Goal: Task Accomplishment & Management: Use online tool/utility

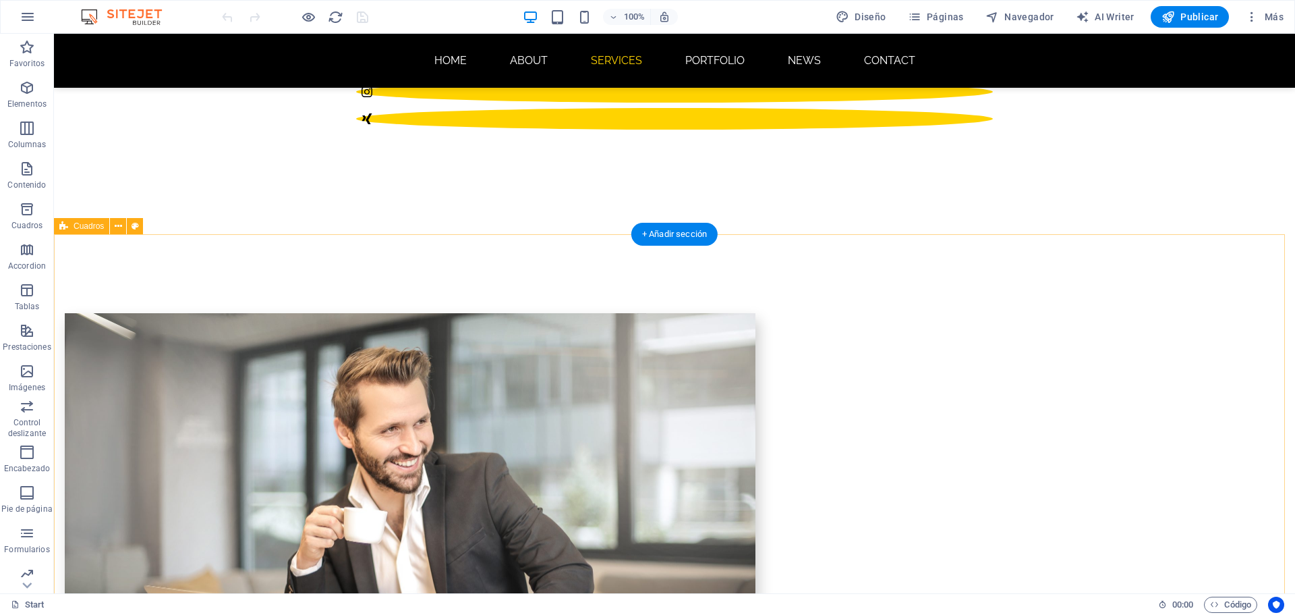
scroll to position [786, 0]
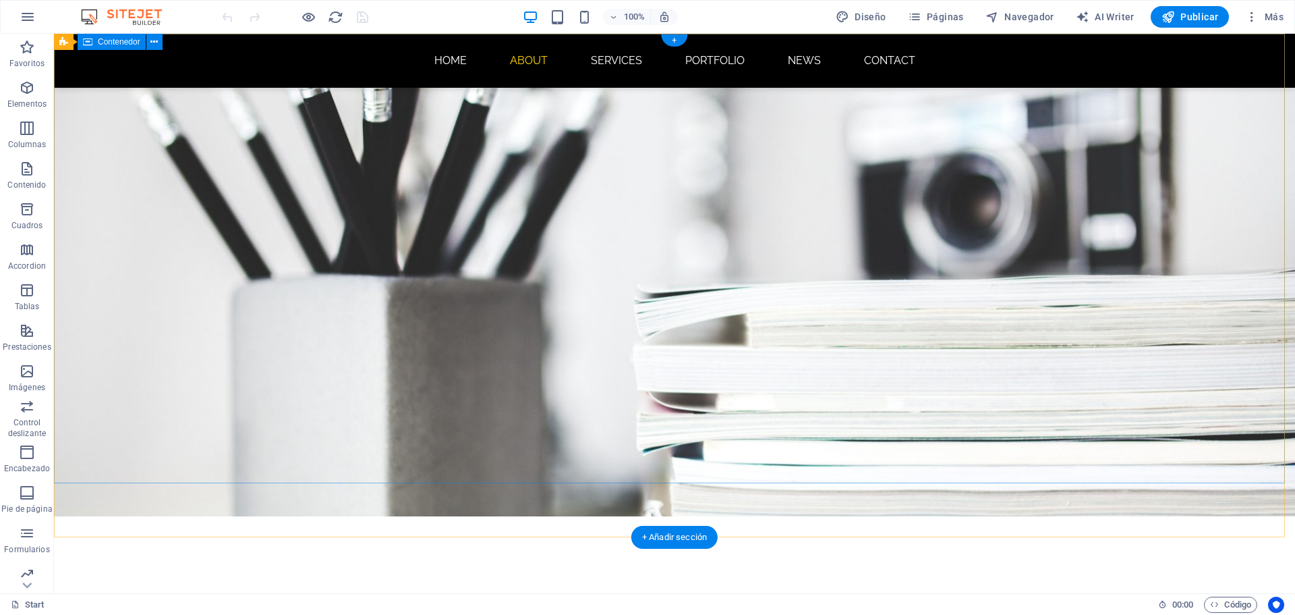
scroll to position [0, 0]
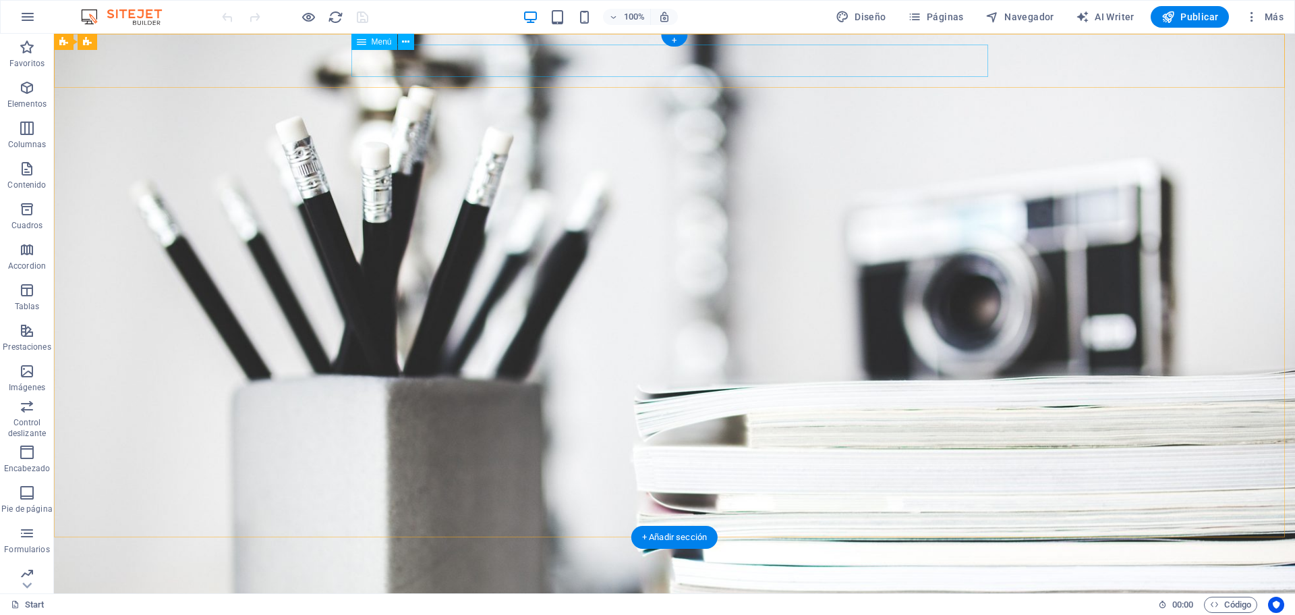
click at [615, 590] on nav "Home About Services Portfolio News Contact" at bounding box center [674, 606] width 637 height 32
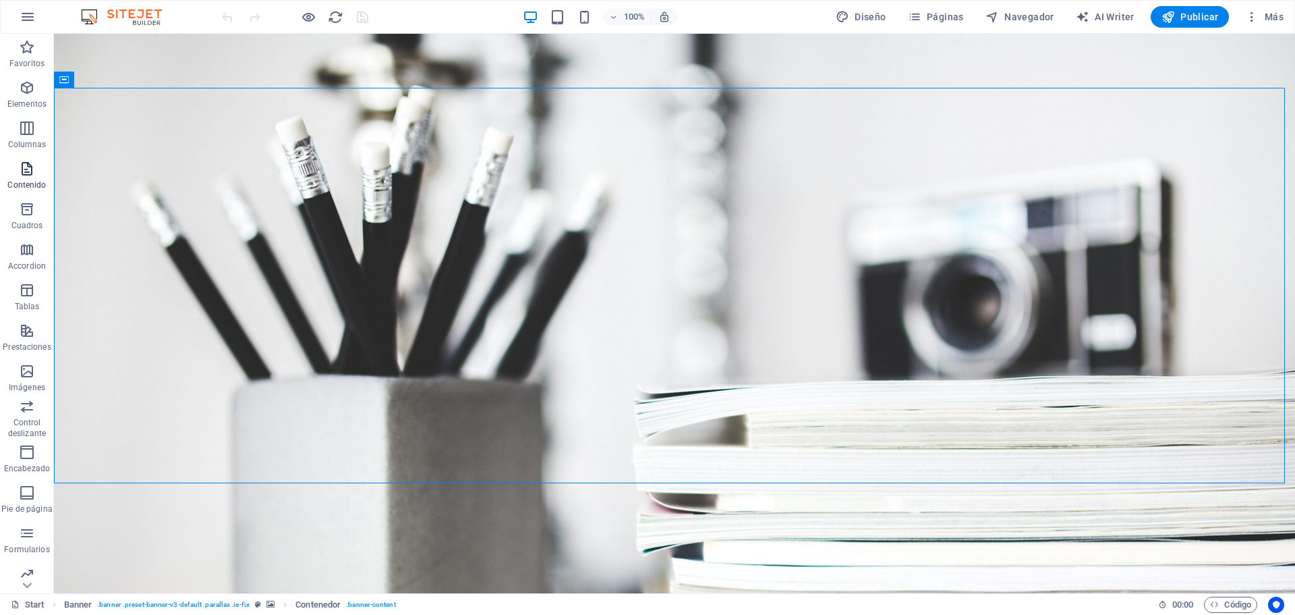
click at [32, 177] on span "Contenido" at bounding box center [27, 177] width 54 height 32
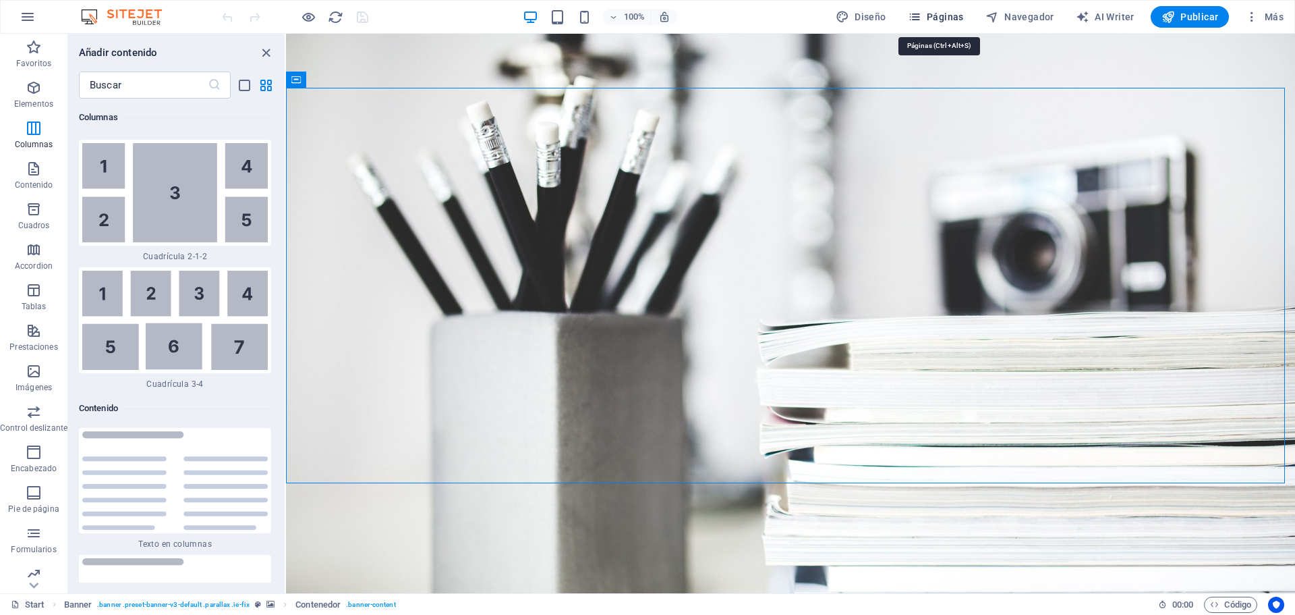
click at [942, 6] on button "Páginas" at bounding box center [936, 17] width 67 height 22
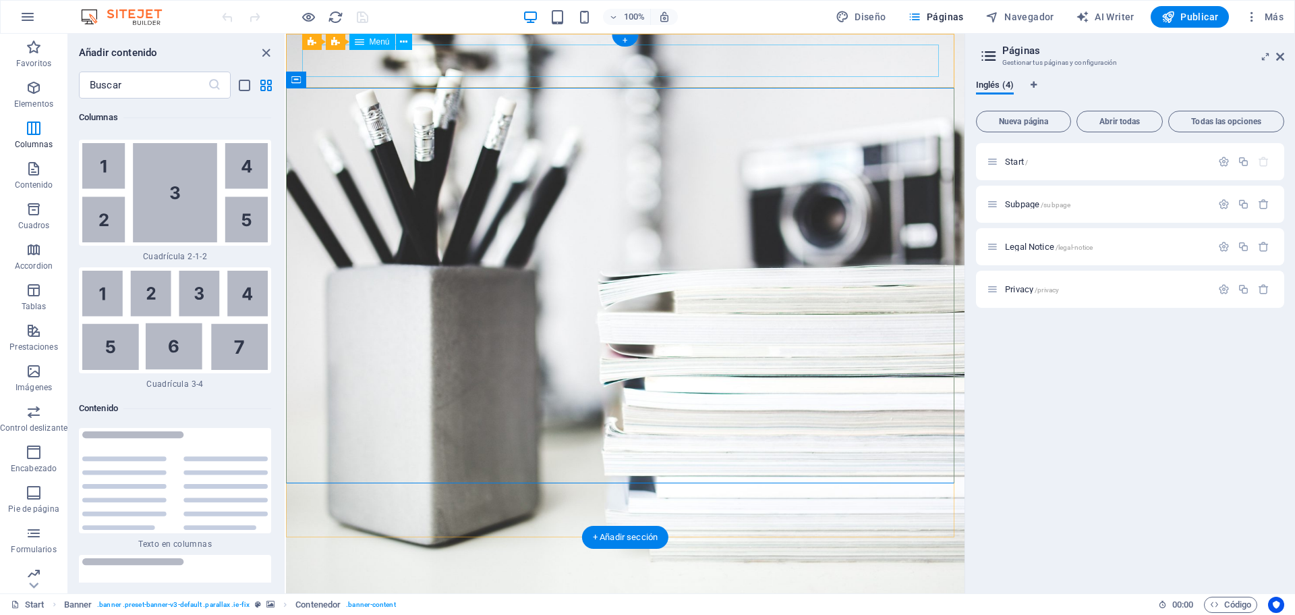
click at [671, 590] on nav "Home About Services Portfolio News Contact" at bounding box center [625, 606] width 637 height 32
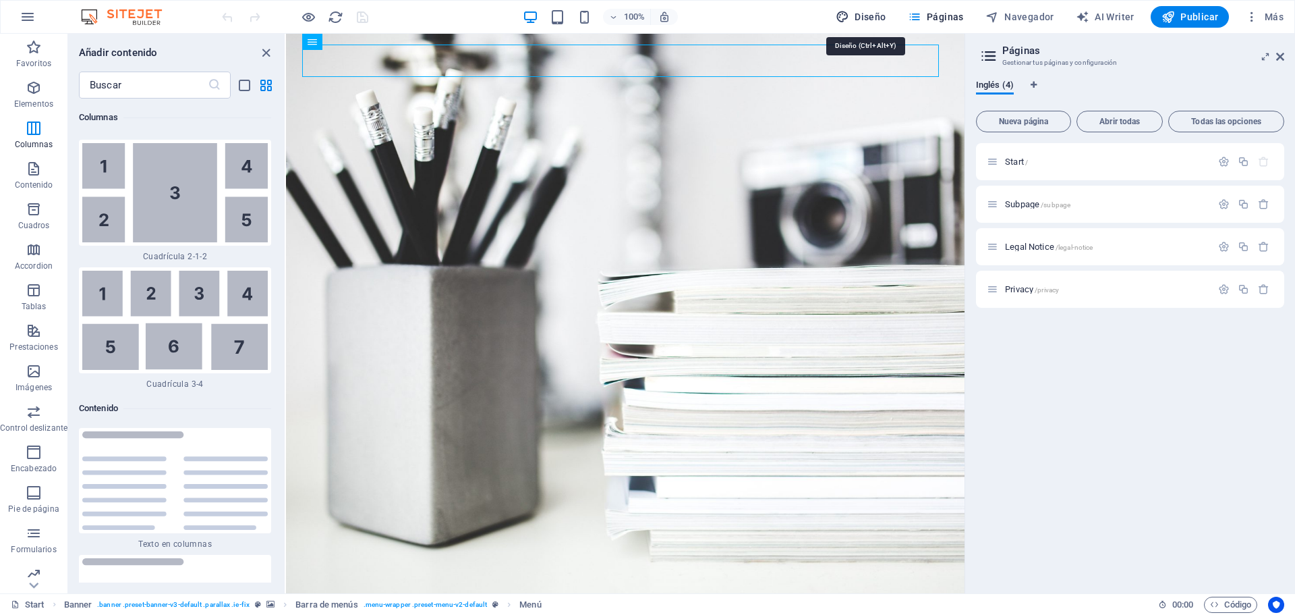
click at [872, 25] on button "Diseño" at bounding box center [860, 17] width 61 height 22
select select "px"
select select "300"
select select "px"
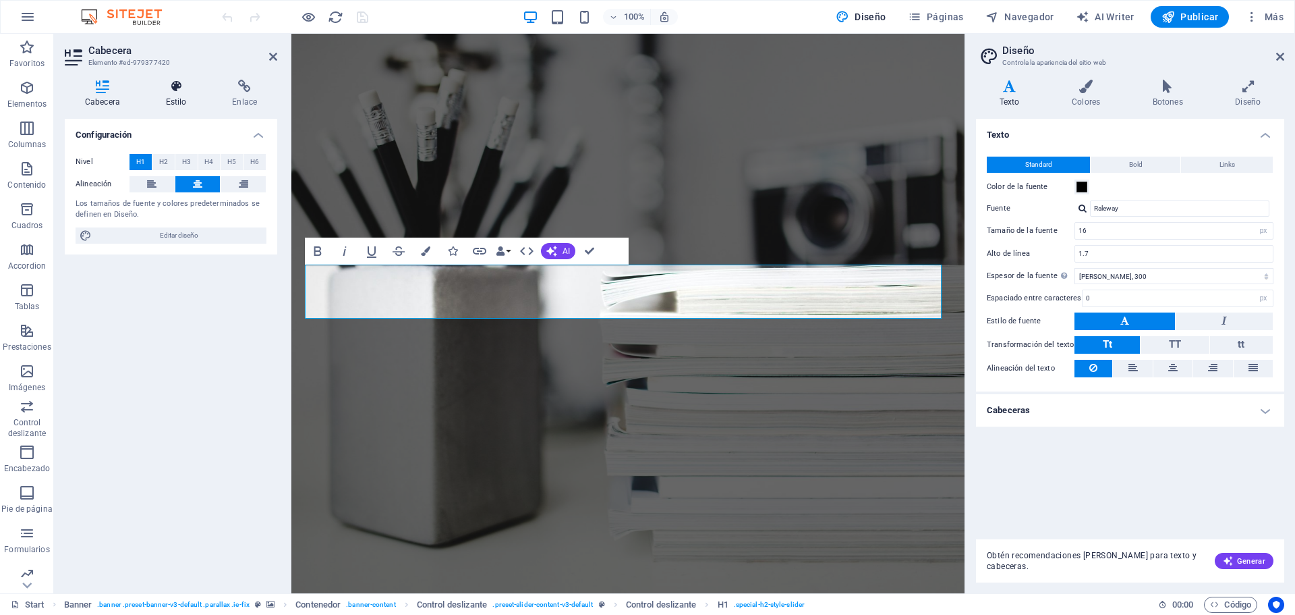
click at [181, 95] on h4 "Estilo" at bounding box center [179, 94] width 67 height 28
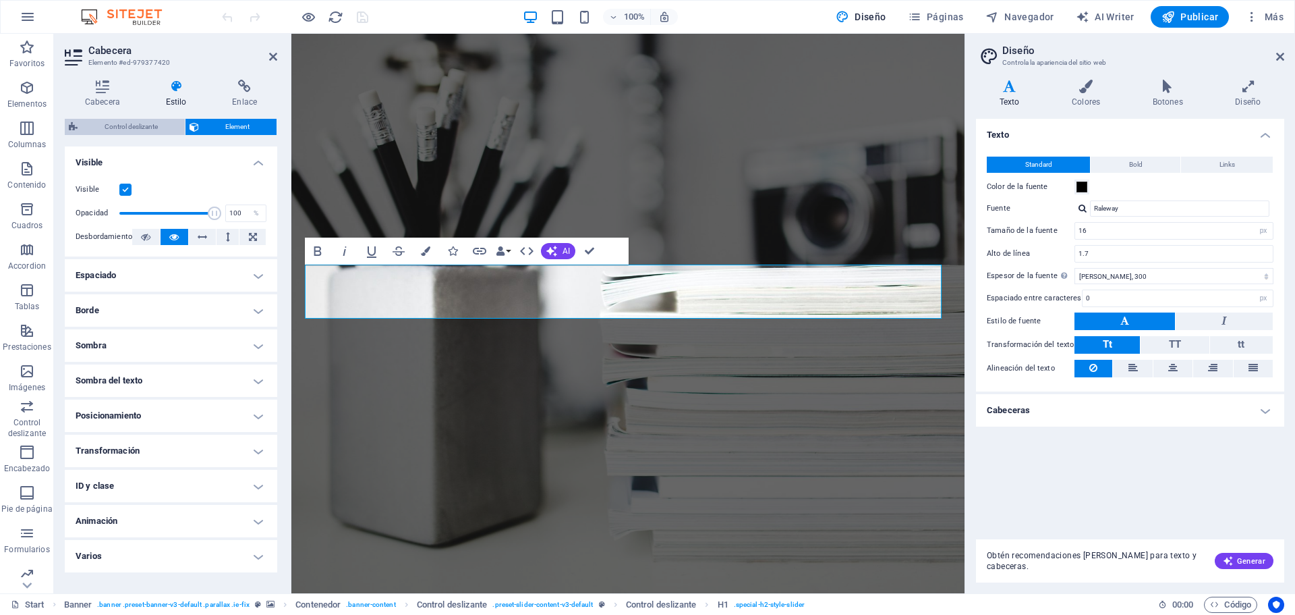
click at [129, 127] on span "Control deslizante" at bounding box center [131, 127] width 99 height 16
select select "rem"
select select "px"
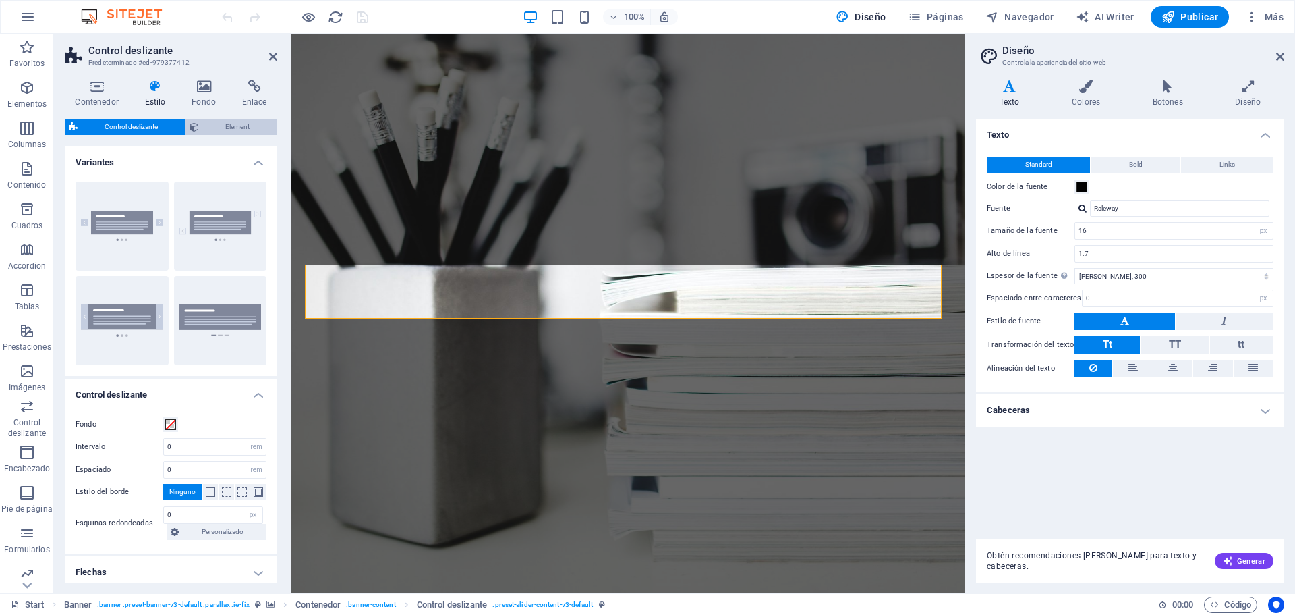
click at [244, 121] on span "Element" at bounding box center [238, 127] width 70 height 16
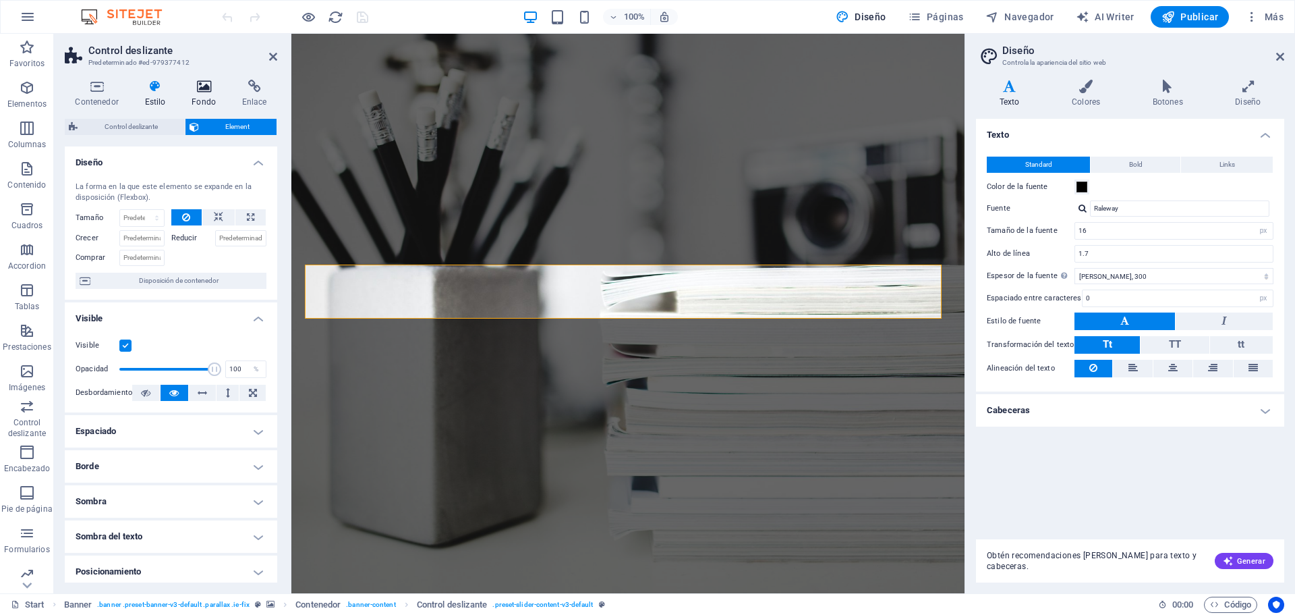
click at [206, 88] on icon at bounding box center [203, 86] width 45 height 13
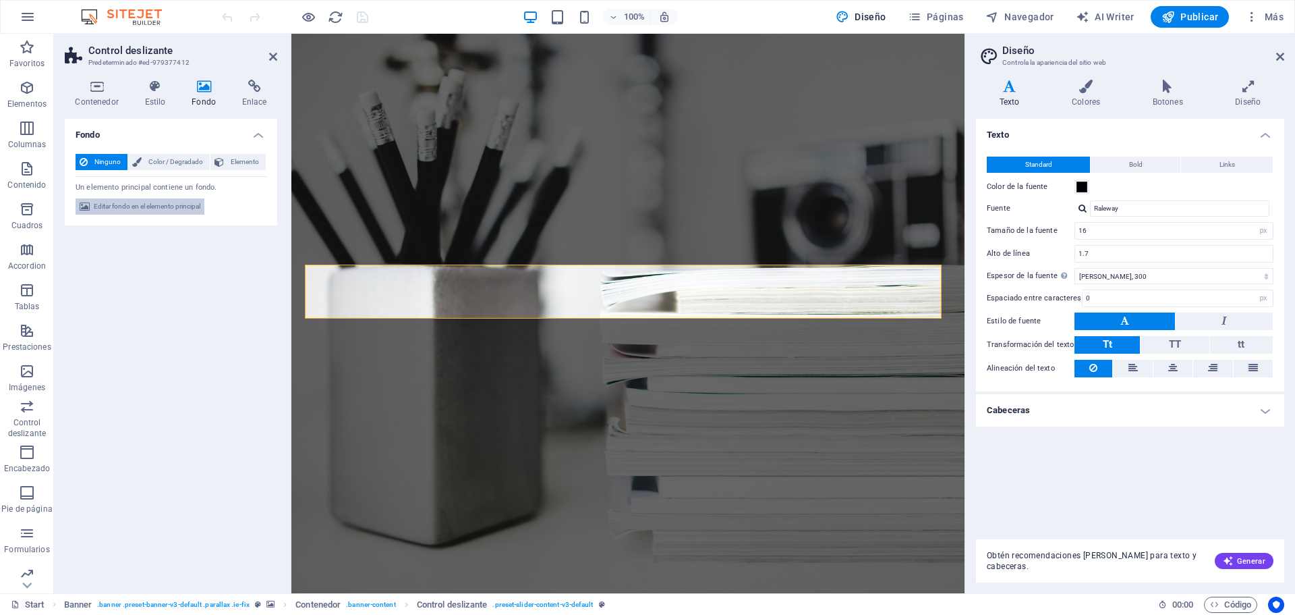
click at [161, 208] on span "Editar fondo en el elemento principal" at bounding box center [147, 206] width 107 height 16
select select "%"
select select "px"
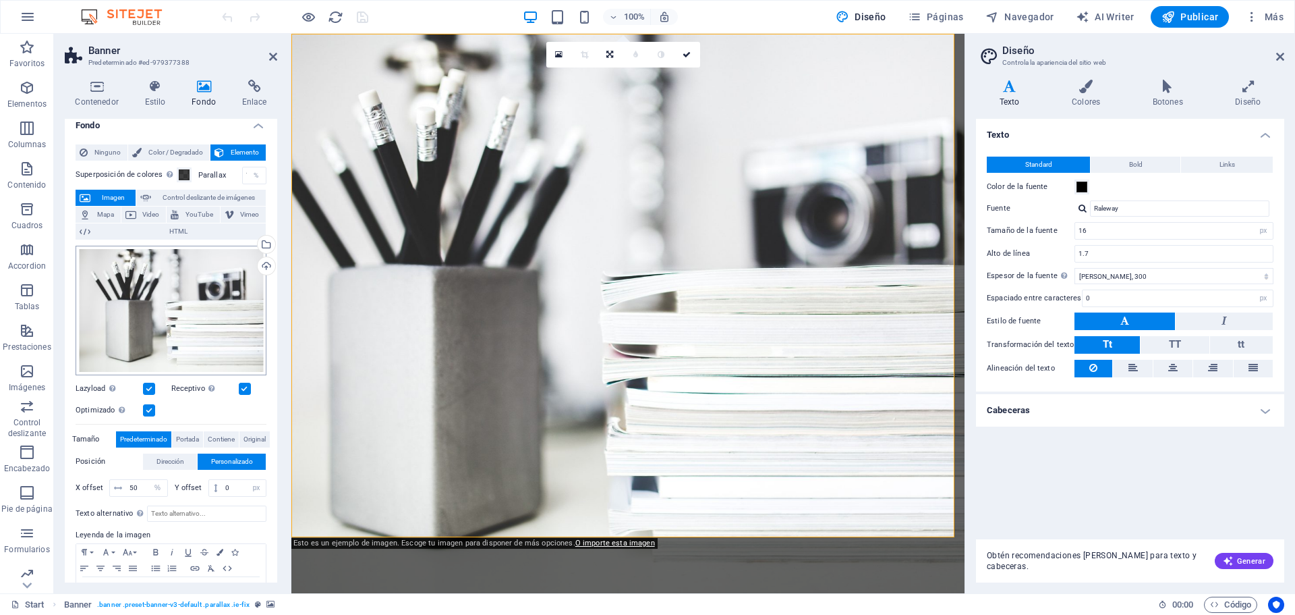
scroll to position [3, 0]
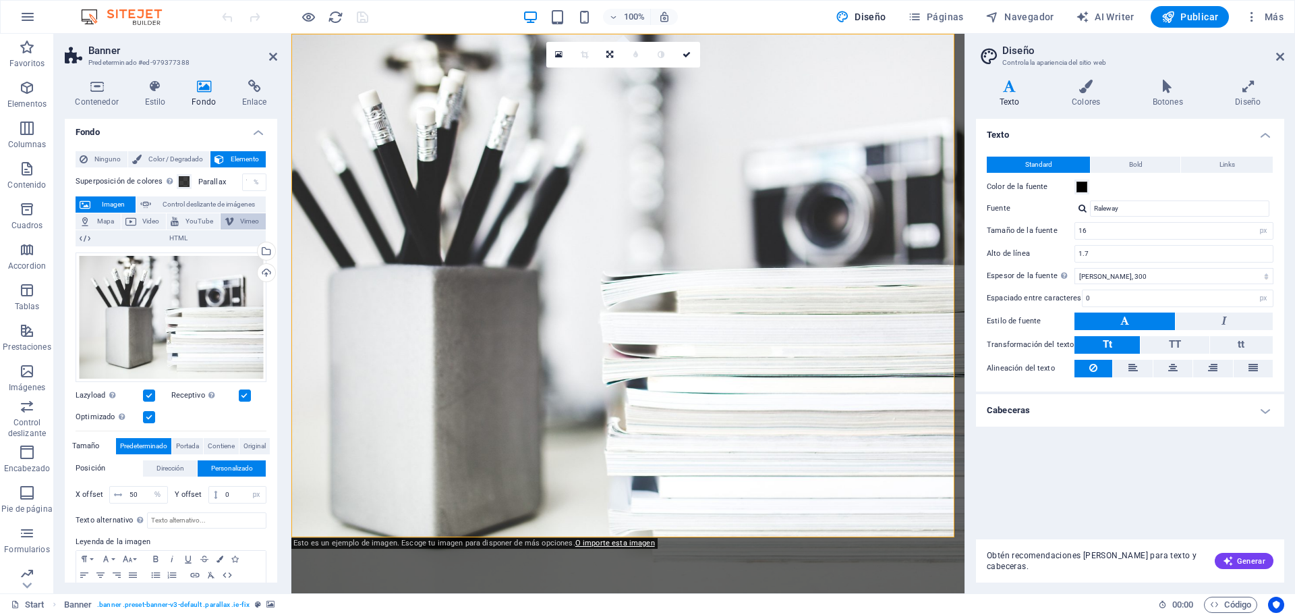
click at [250, 223] on span "Vimeo" at bounding box center [250, 221] width 24 height 16
select select "ar16_9"
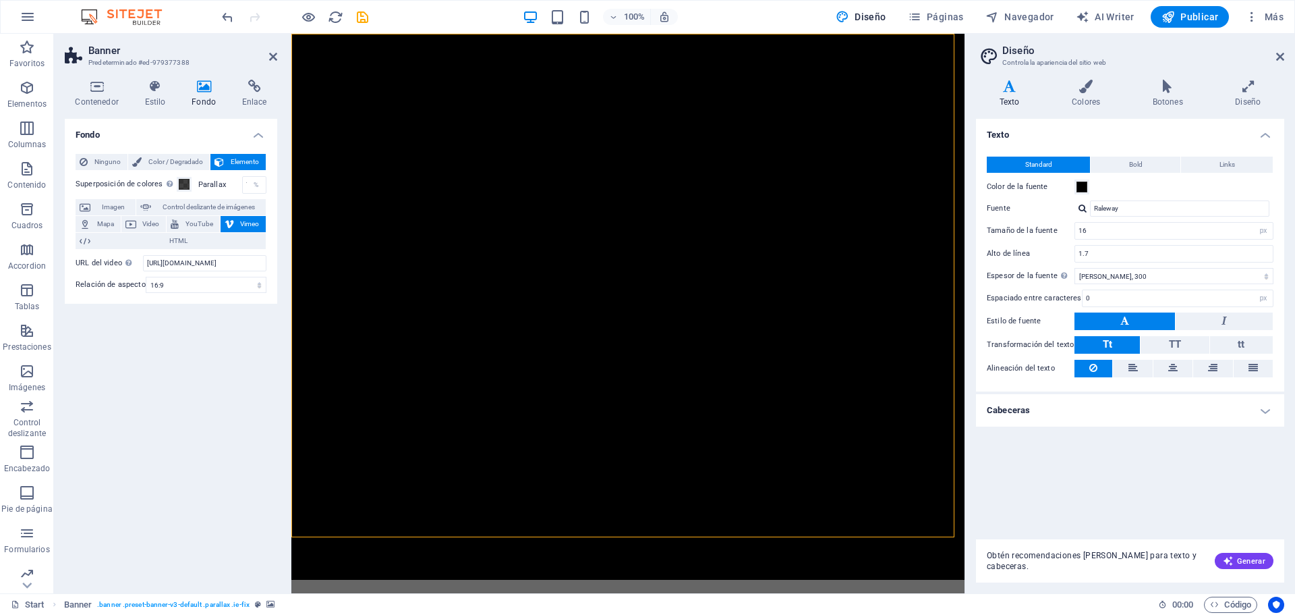
scroll to position [0, 0]
click at [235, 260] on input "[URL][DOMAIN_NAME]" at bounding box center [204, 263] width 123 height 16
click at [223, 263] on input "[URL][DOMAIN_NAME]" at bounding box center [204, 263] width 123 height 16
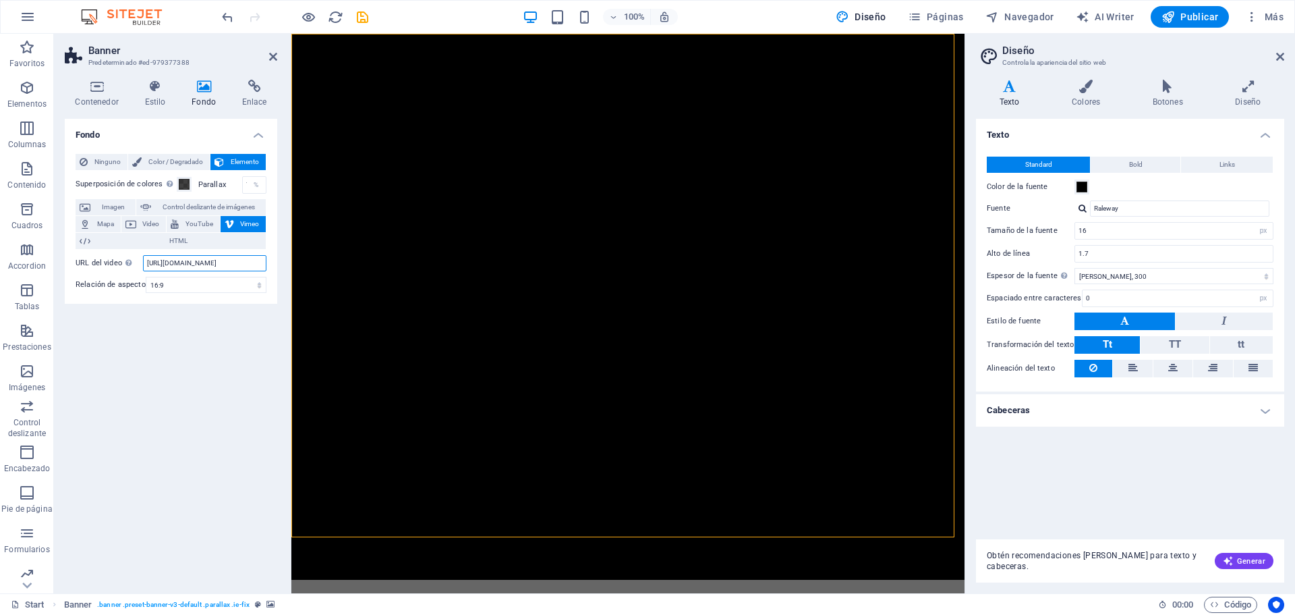
paste input "milomassacci/lightingreel2023"
click at [199, 262] on input "[URL][DOMAIN_NAME]" at bounding box center [204, 263] width 123 height 16
click at [210, 258] on input "[URL][DOMAIN_NAME]" at bounding box center [204, 263] width 123 height 16
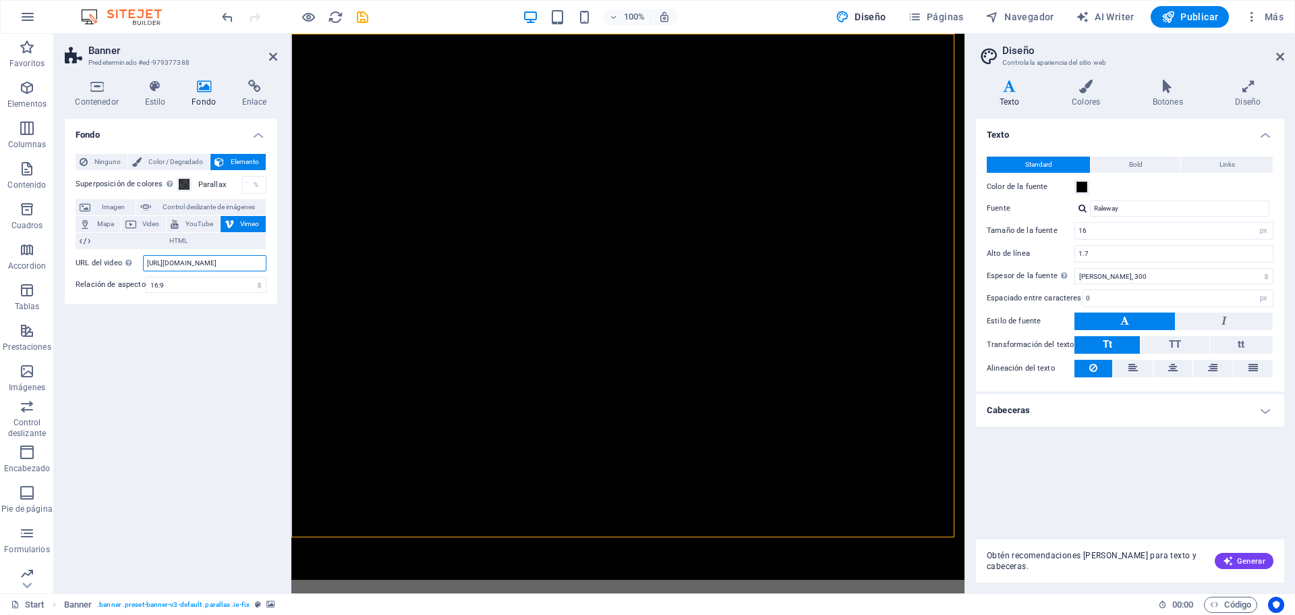
click at [210, 258] on input "[URL][DOMAIN_NAME]" at bounding box center [204, 263] width 123 height 16
paste input "1123260923?fl=pl&fe=sh"
click at [198, 257] on input "[URL][DOMAIN_NAME]" at bounding box center [204, 263] width 123 height 16
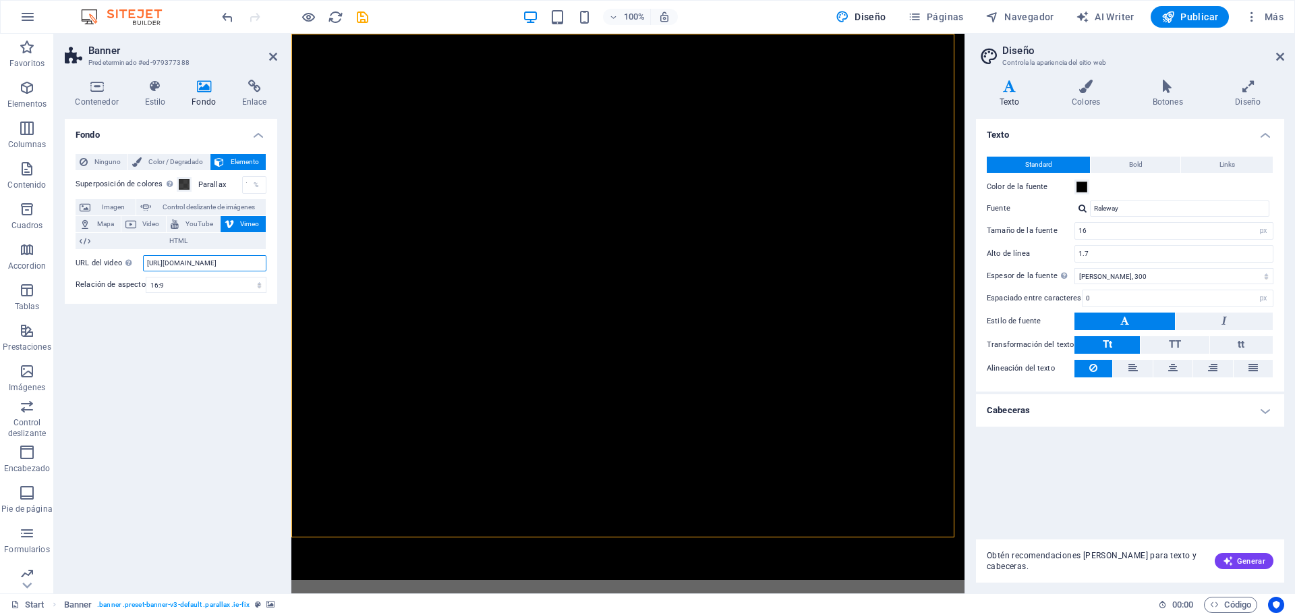
click at [198, 257] on input "[URL][DOMAIN_NAME]" at bounding box center [204, 263] width 123 height 16
paste input "684730385"
type input "[URL][DOMAIN_NAME]"
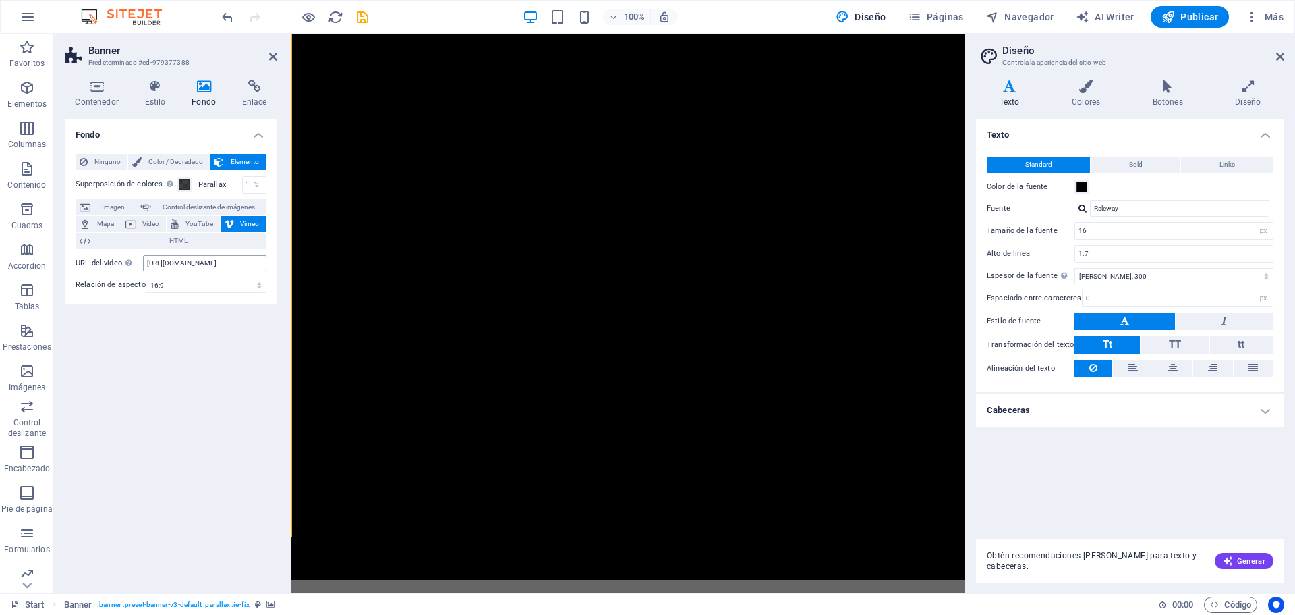
scroll to position [0, 0]
click at [332, 521] on div "Imagen con texto" at bounding box center [334, 529] width 87 height 16
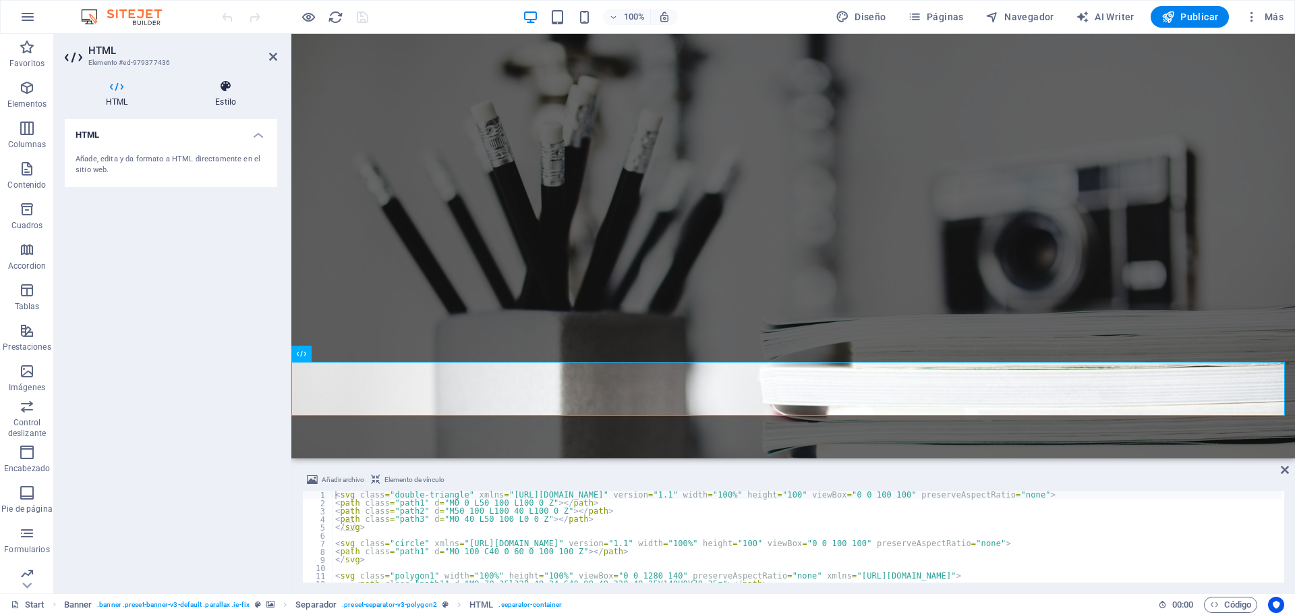
click at [230, 105] on h4 "Estilo" at bounding box center [225, 94] width 103 height 28
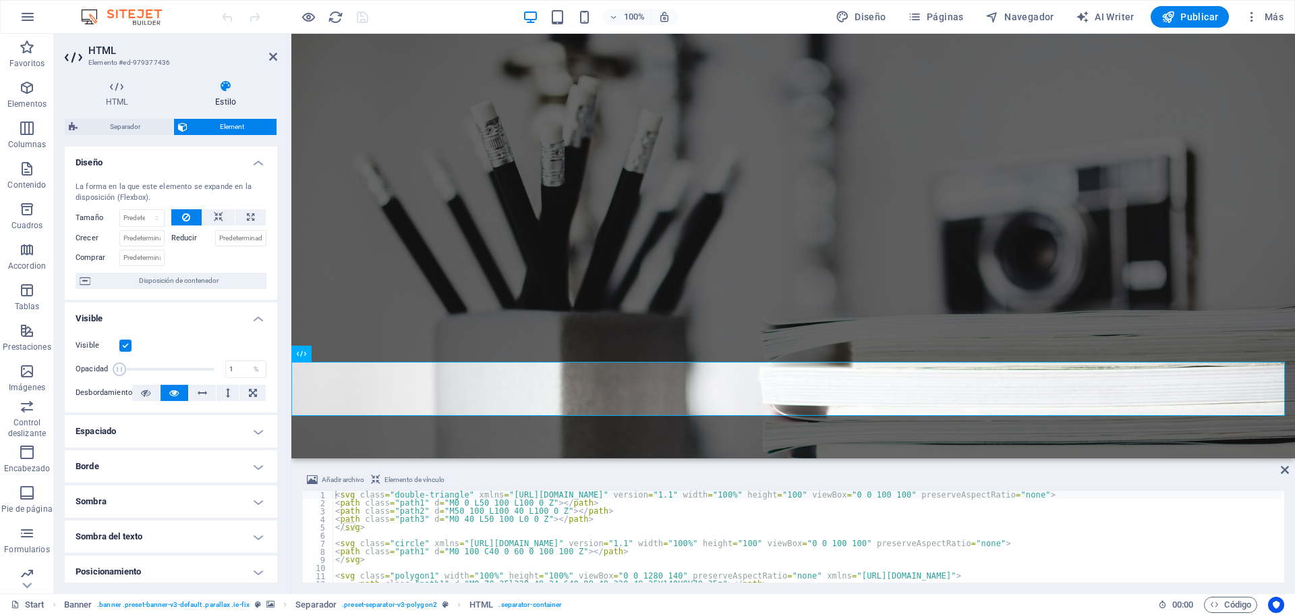
drag, startPoint x: 212, startPoint y: 370, endPoint x: 113, endPoint y: 367, distance: 99.2
click at [113, 367] on span at bounding box center [119, 368] width 13 height 13
type input "100"
drag, startPoint x: 123, startPoint y: 367, endPoint x: 277, endPoint y: 376, distance: 154.7
click at [277, 376] on div "HTML Estilo HTML Añade, edita y da formato a HTML directamente en el sitio web.…" at bounding box center [171, 331] width 234 height 524
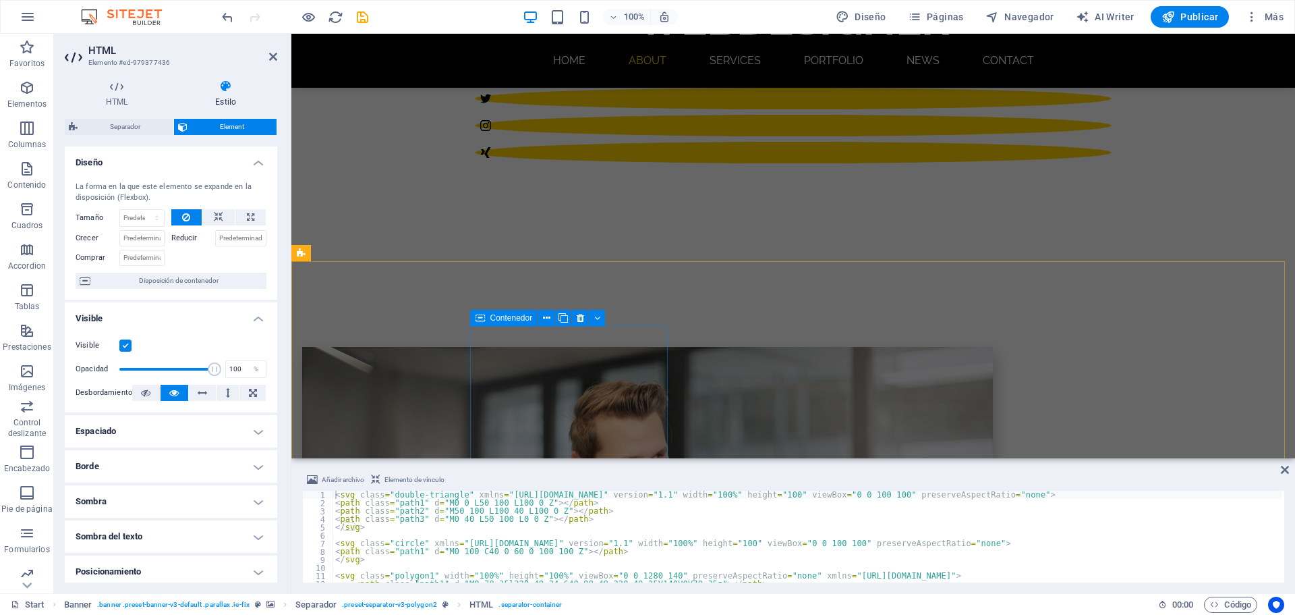
scroll to position [620, 0]
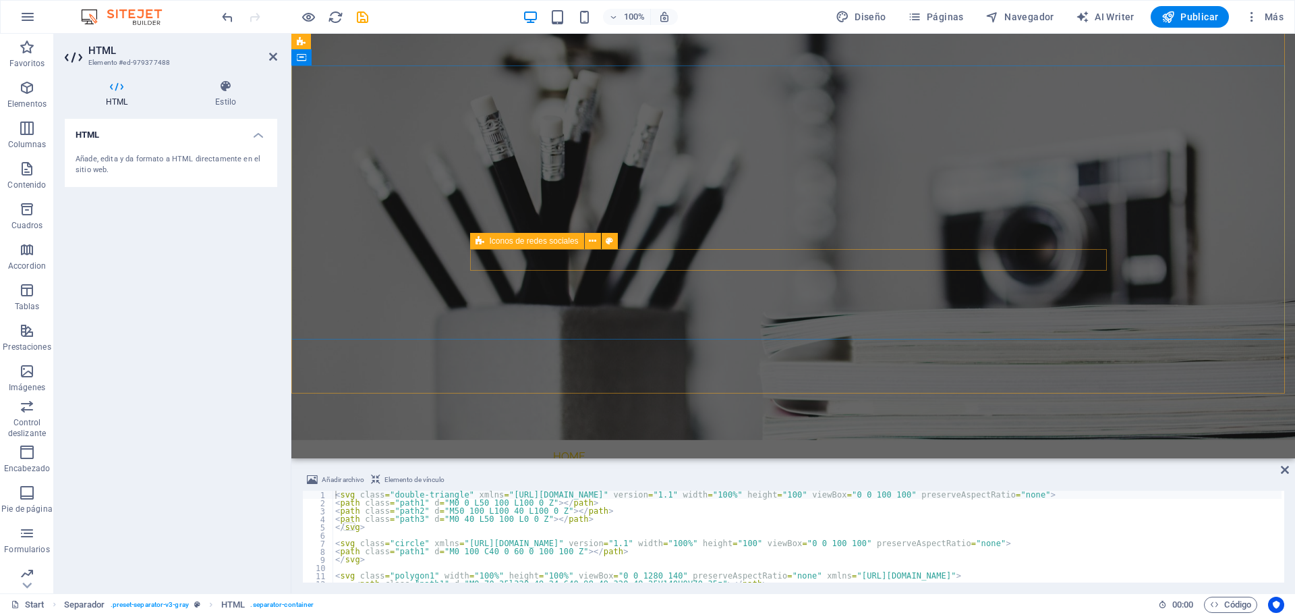
scroll to position [0, 0]
